Goal: Transaction & Acquisition: Subscribe to service/newsletter

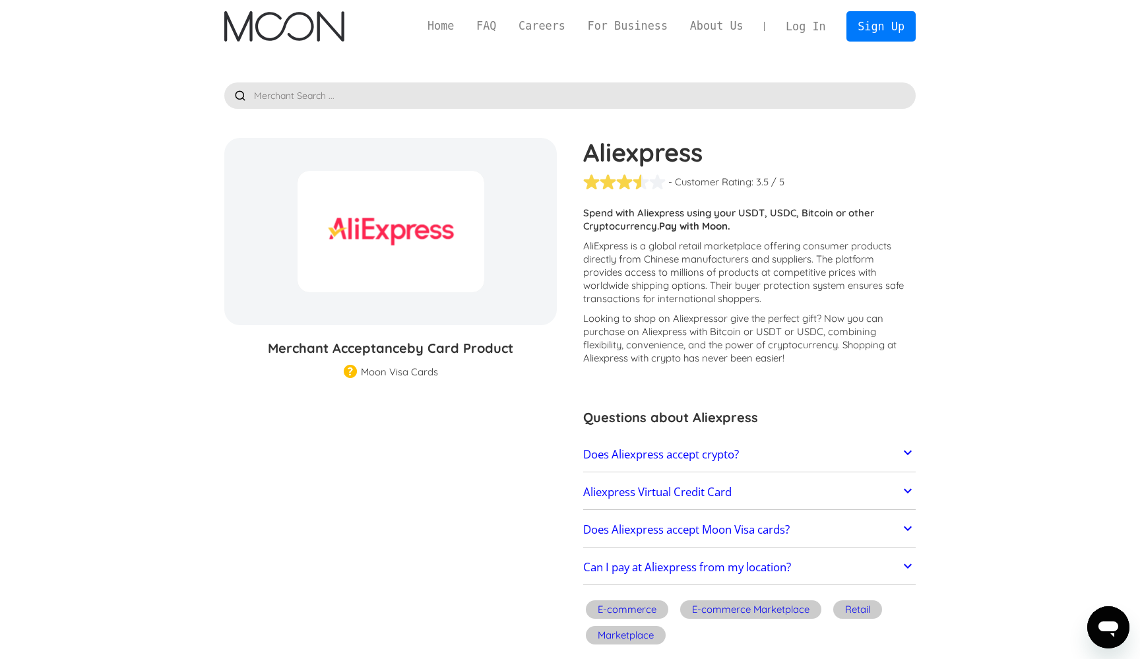
click at [653, 239] on p "AliExpress is a global retail marketplace offering consumer products directly f…" at bounding box center [749, 272] width 332 height 66
click at [438, 22] on link "Home" at bounding box center [440, 26] width 49 height 16
click at [263, 37] on img "home" at bounding box center [283, 26] width 119 height 30
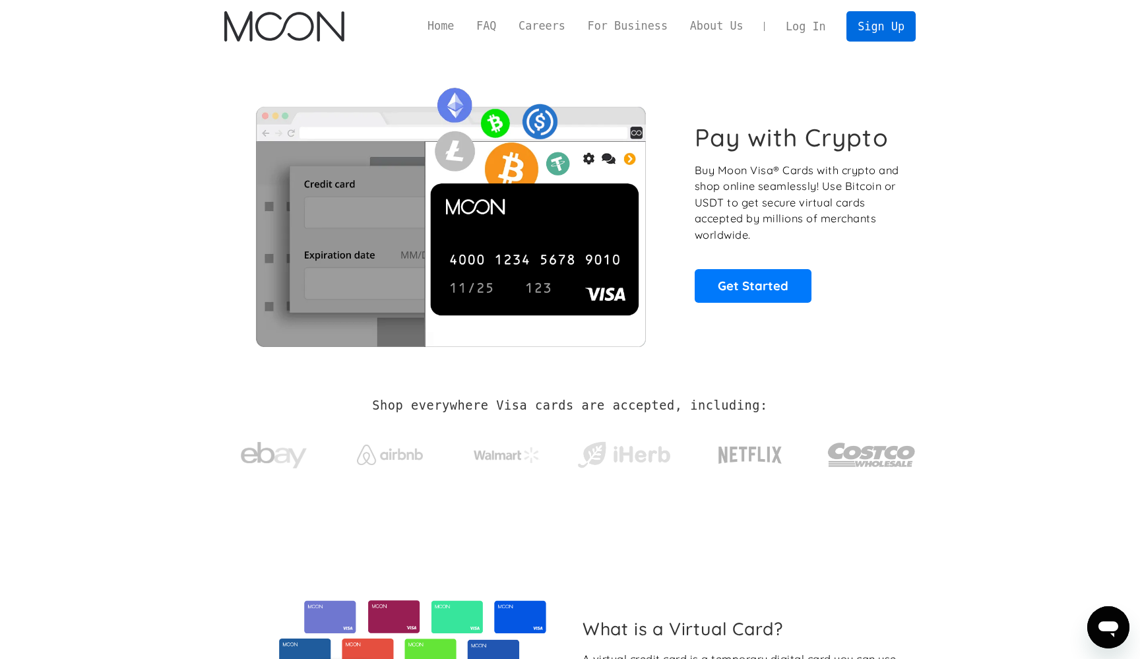
click at [871, 32] on link "Sign Up" at bounding box center [880, 26] width 69 height 30
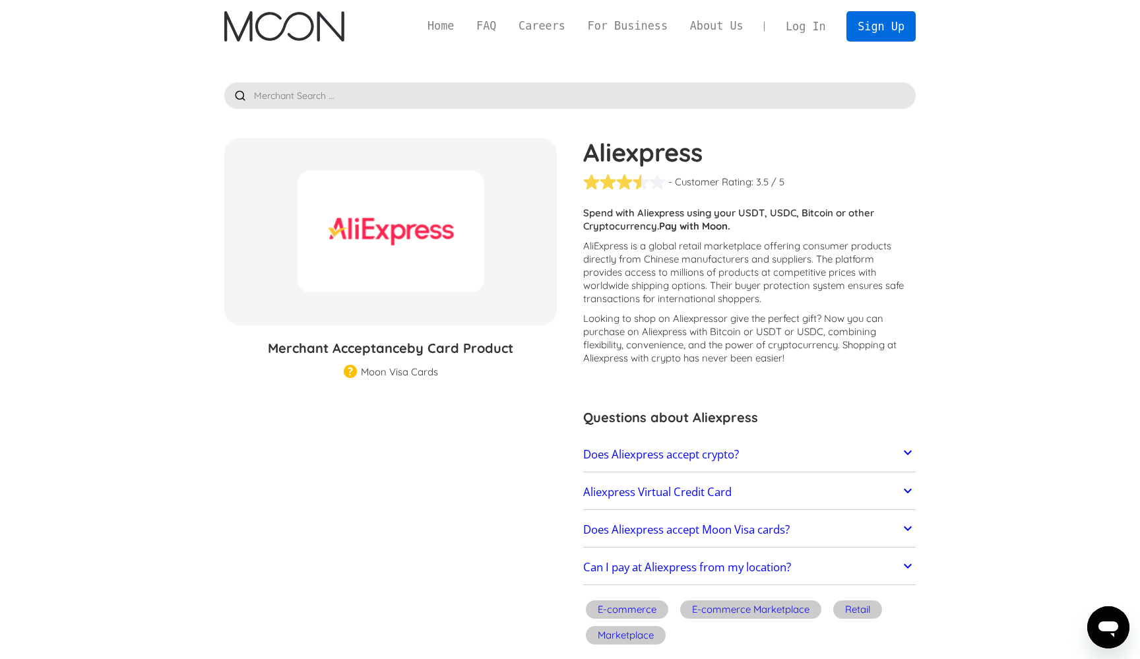
click at [882, 26] on link "Sign Up" at bounding box center [880, 26] width 69 height 30
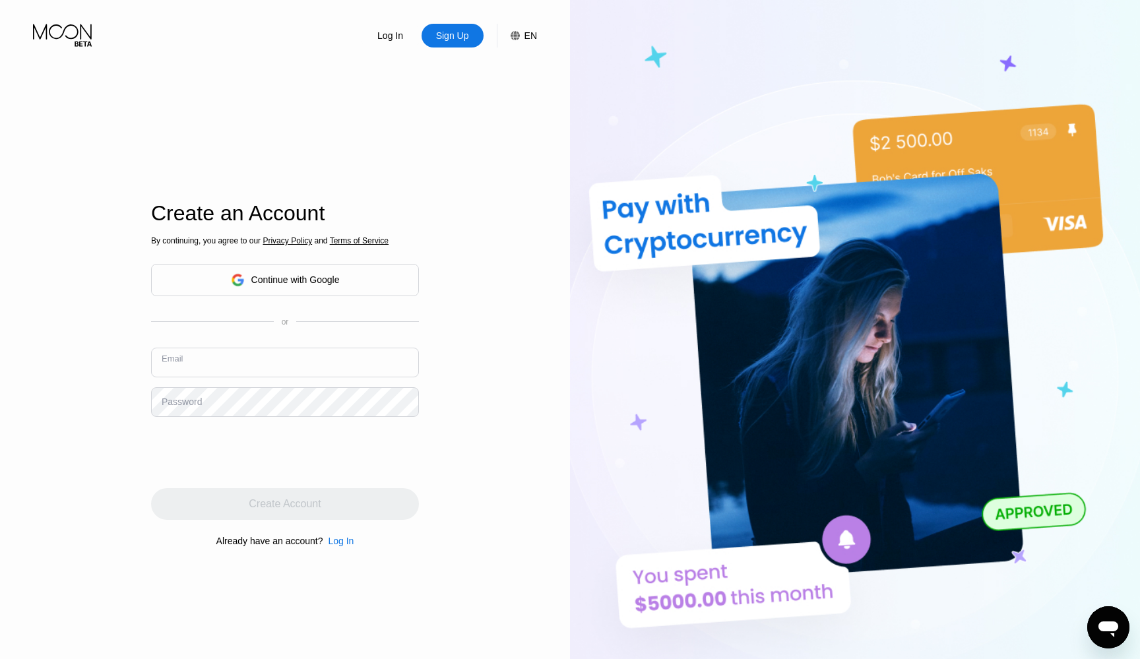
click at [256, 359] on input "text" at bounding box center [285, 363] width 268 height 30
click at [318, 284] on div "Continue with Google" at bounding box center [295, 279] width 88 height 11
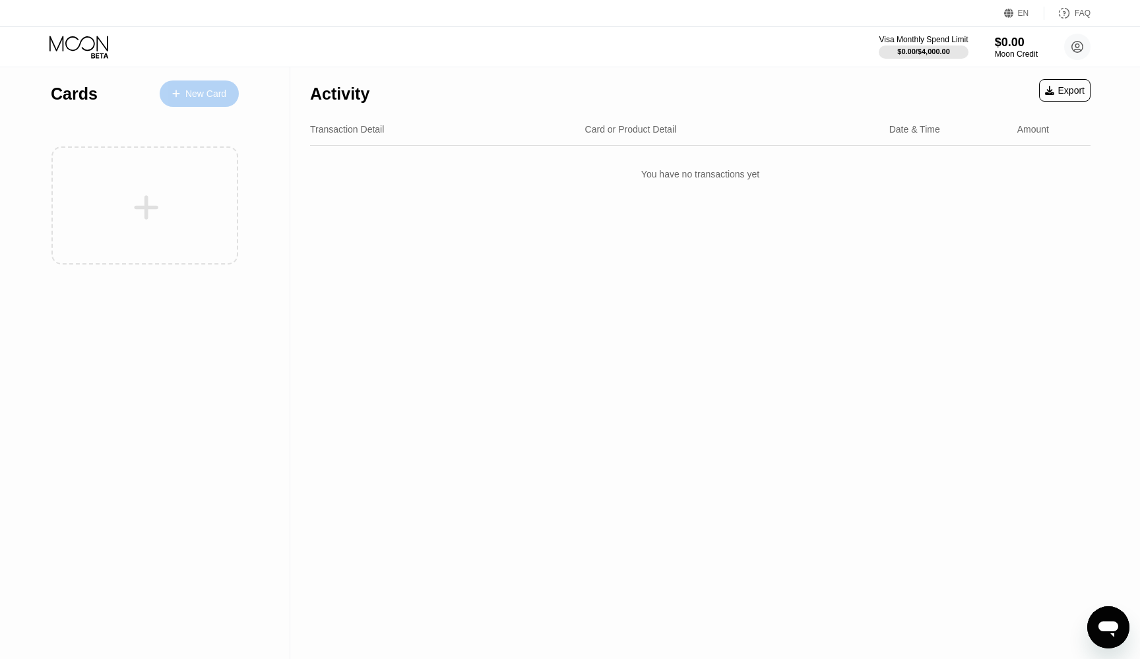
click at [203, 98] on div "New Card" at bounding box center [205, 93] width 41 height 11
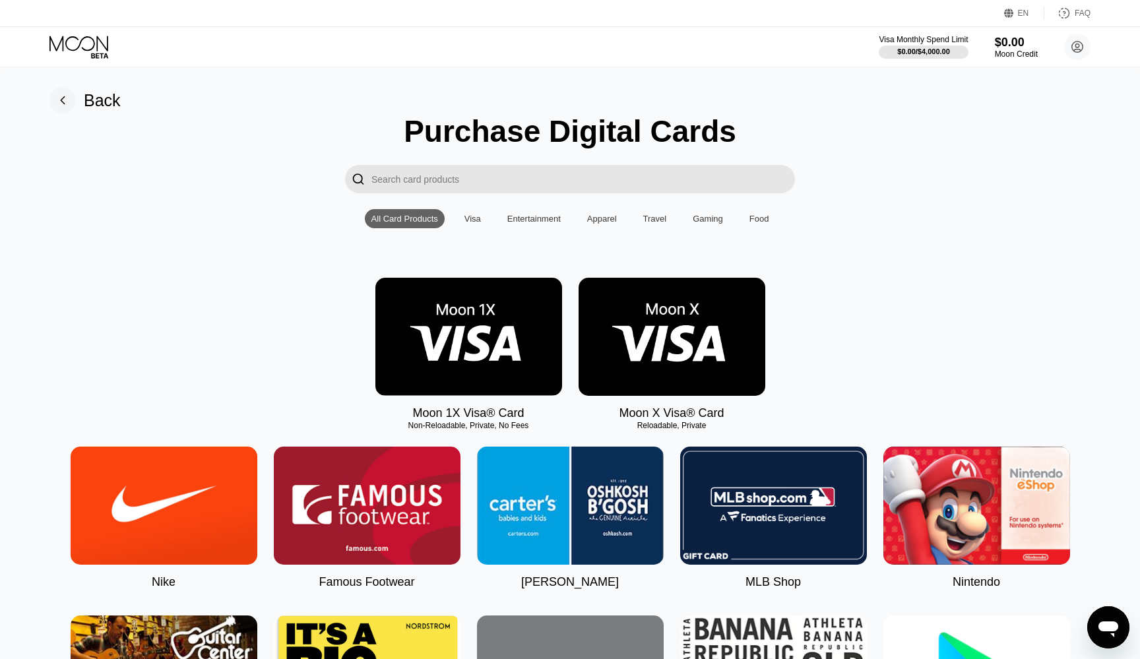
click at [723, 321] on img at bounding box center [672, 337] width 187 height 118
